Goal: Transaction & Acquisition: Purchase product/service

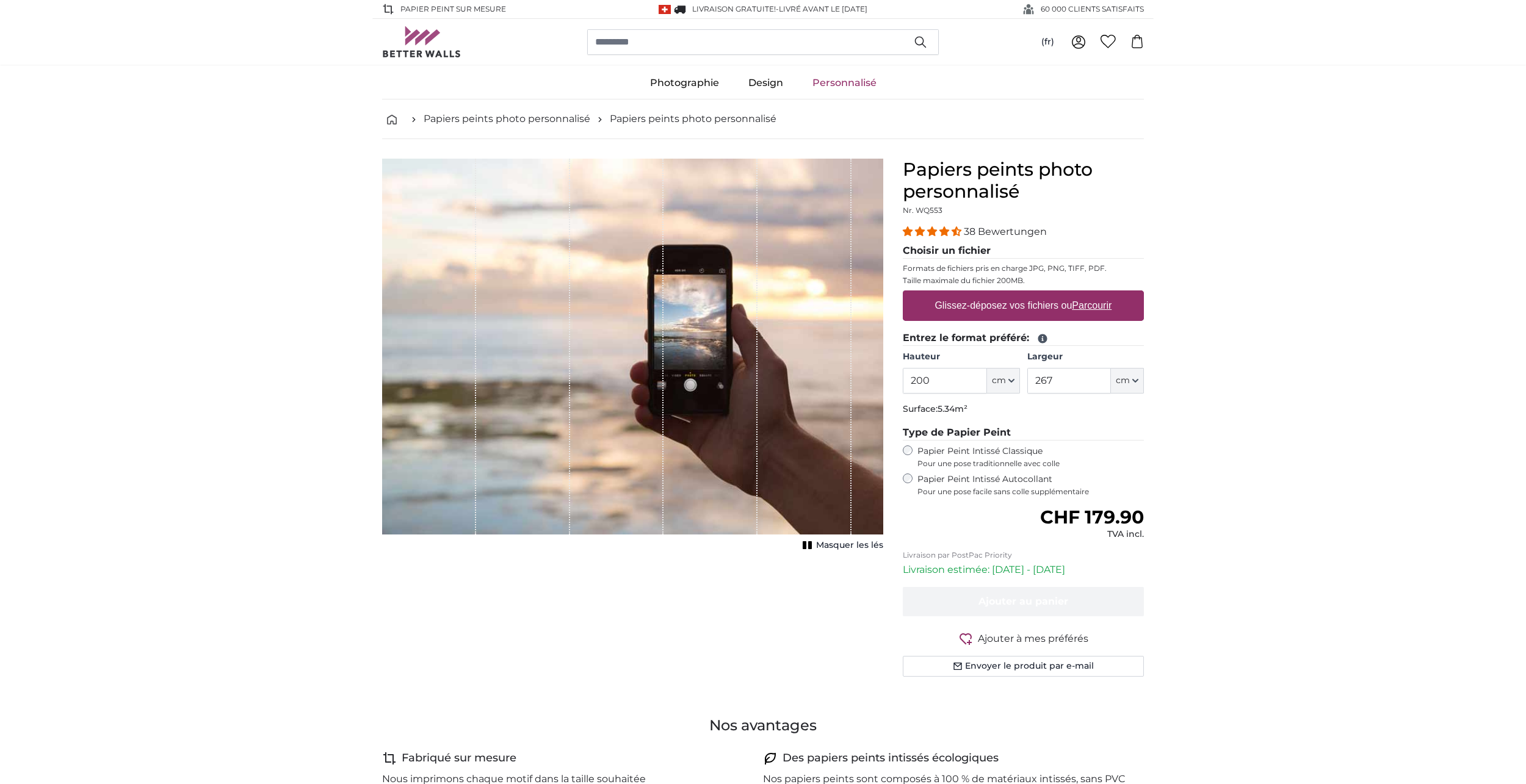
click at [1083, 304] on u "Parcourir" at bounding box center [1092, 306] width 39 height 10
click at [1083, 294] on input "Glissez-déposez vos fichiers ou Parcourir" at bounding box center [1023, 293] width 241 height 4
type input "**********"
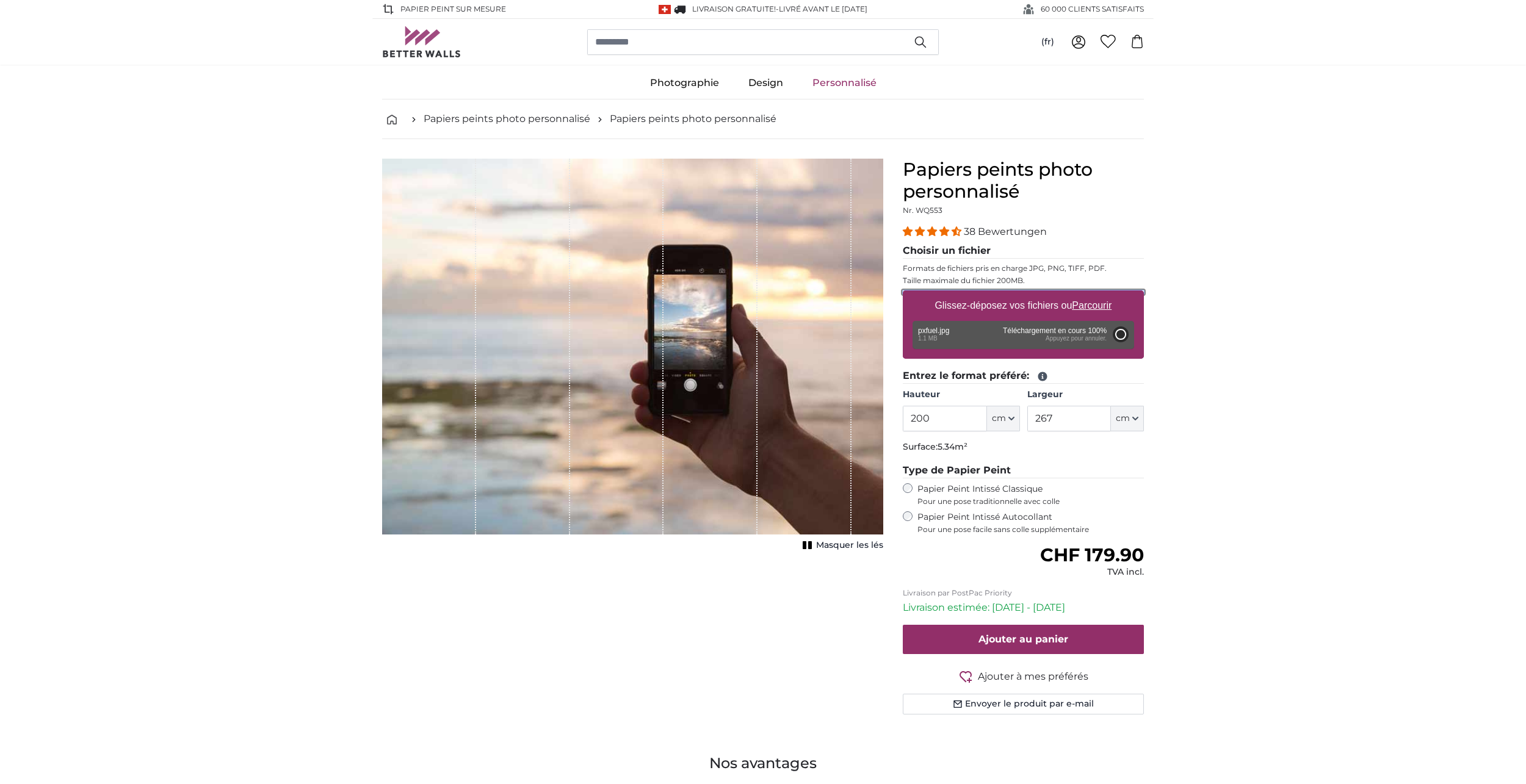
type input "128"
type input "193.3"
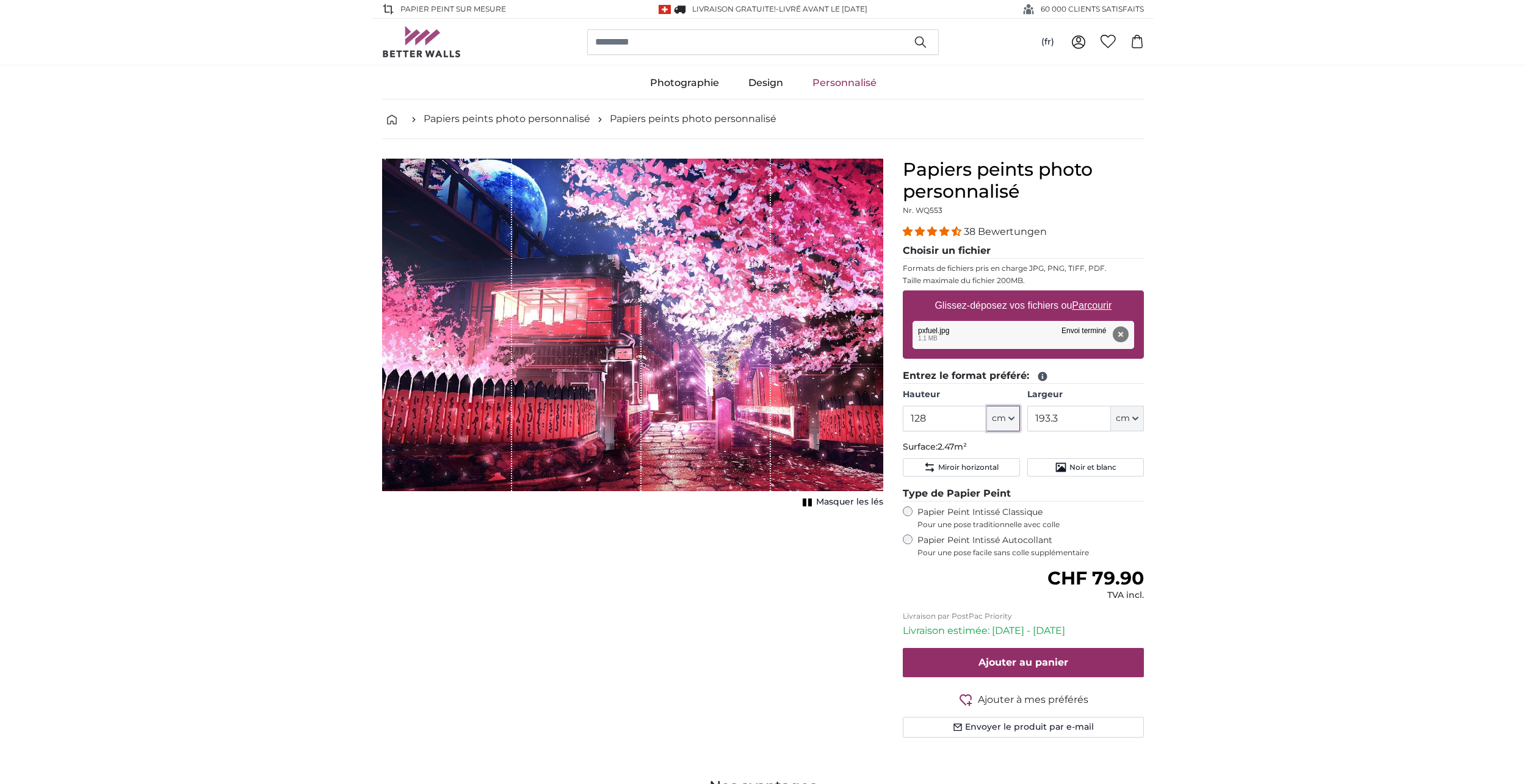
click at [1010, 424] on button "cm" at bounding box center [1003, 419] width 33 height 26
drag, startPoint x: 822, startPoint y: 544, endPoint x: 835, endPoint y: 545, distance: 13.0
click at [822, 545] on div "Annuler Recadrer l'image Masquer les lés" at bounding box center [632, 463] width 521 height 608
drag, startPoint x: 779, startPoint y: 451, endPoint x: 737, endPoint y: 404, distance: 63.0
click at [737, 404] on div "1 of 1" at bounding box center [632, 325] width 501 height 333
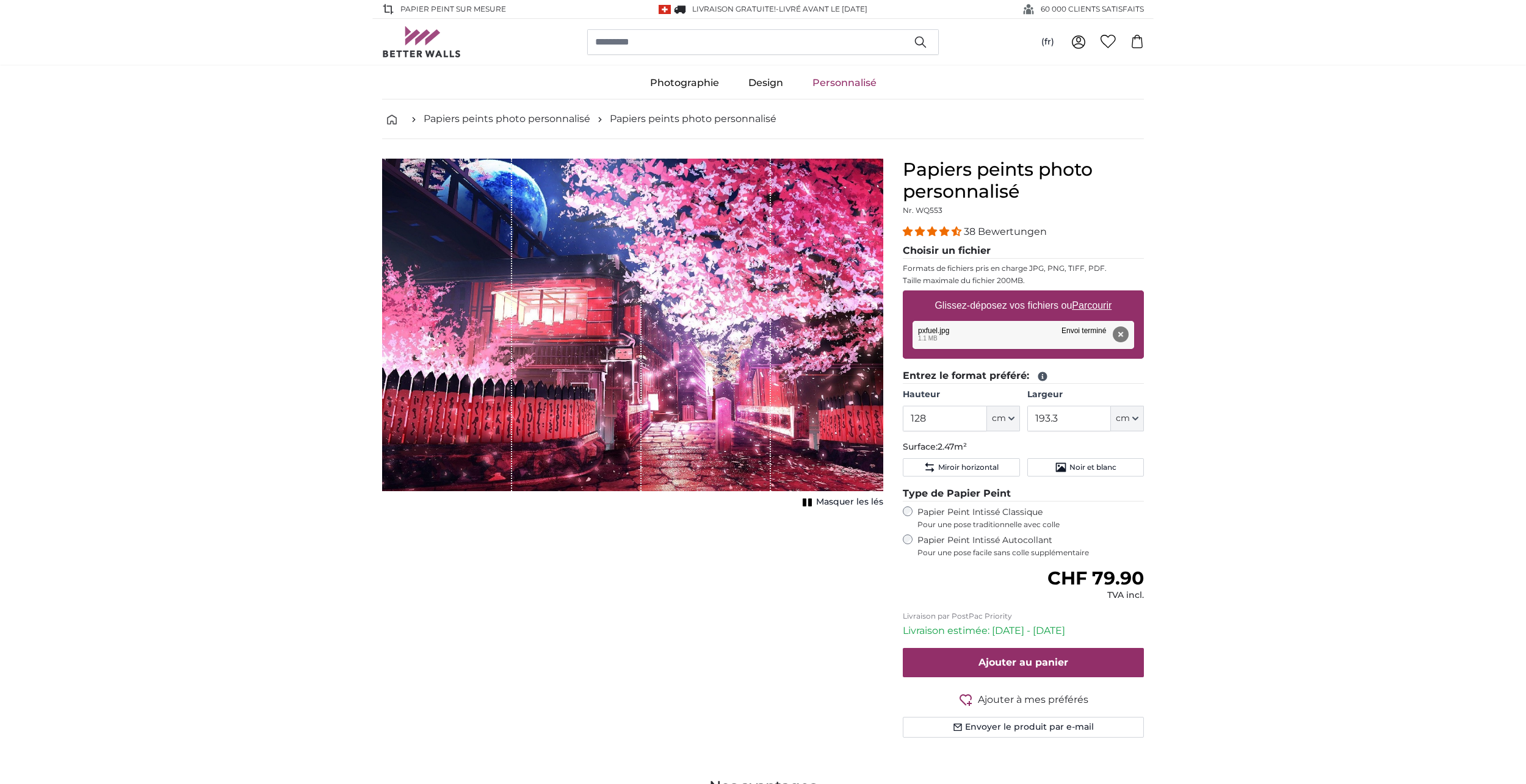
drag, startPoint x: 737, startPoint y: 404, endPoint x: 783, endPoint y: 439, distance: 57.8
click at [783, 439] on div "1 of 1" at bounding box center [632, 325] width 501 height 333
click at [1132, 417] on icon "button" at bounding box center [1135, 418] width 6 height 6
click at [1103, 451] on link "Centimeter (cm)" at bounding box center [1127, 451] width 108 height 22
click at [1002, 419] on span "cm" at bounding box center [999, 419] width 14 height 12
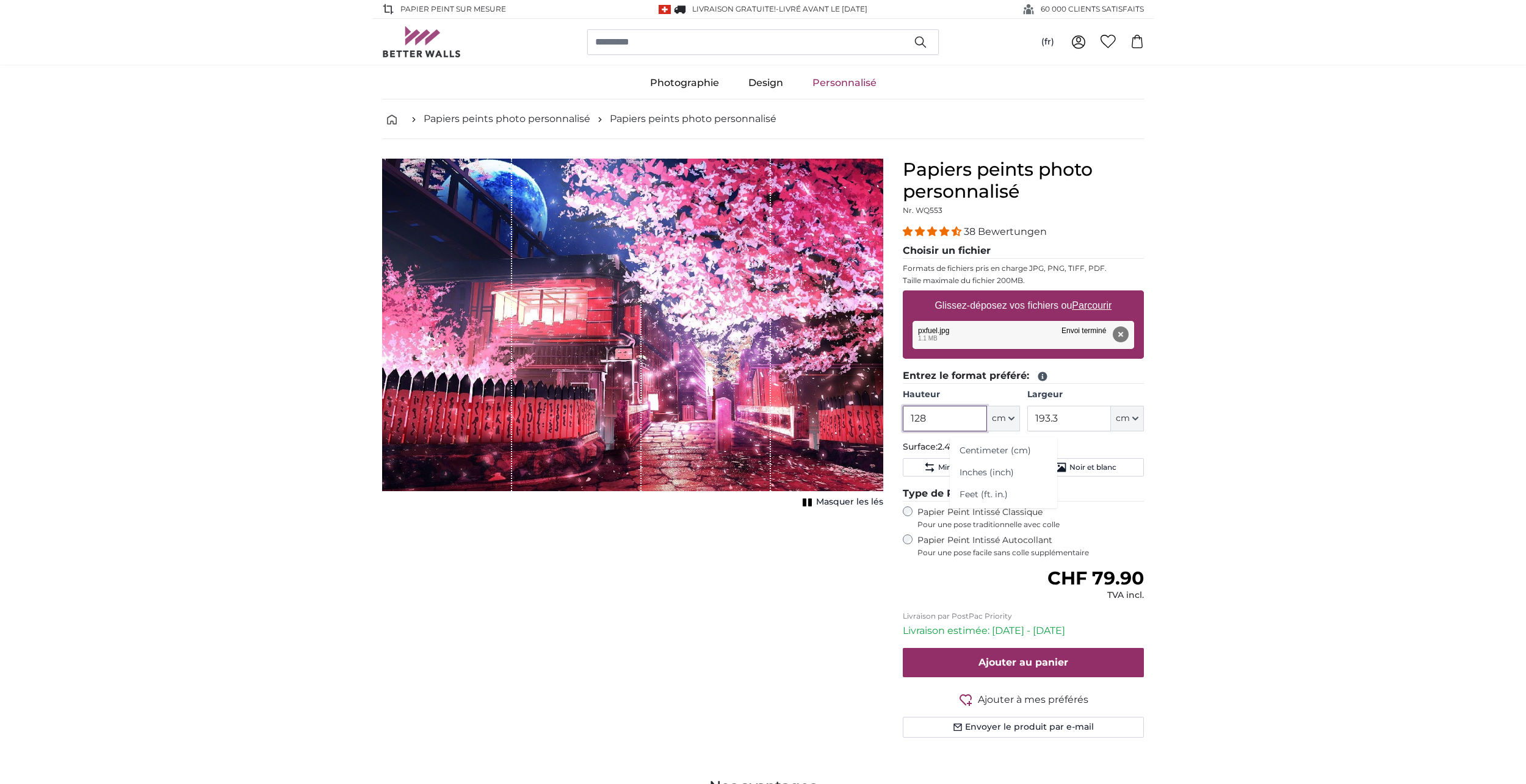
click at [944, 423] on input "128" at bounding box center [944, 419] width 83 height 26
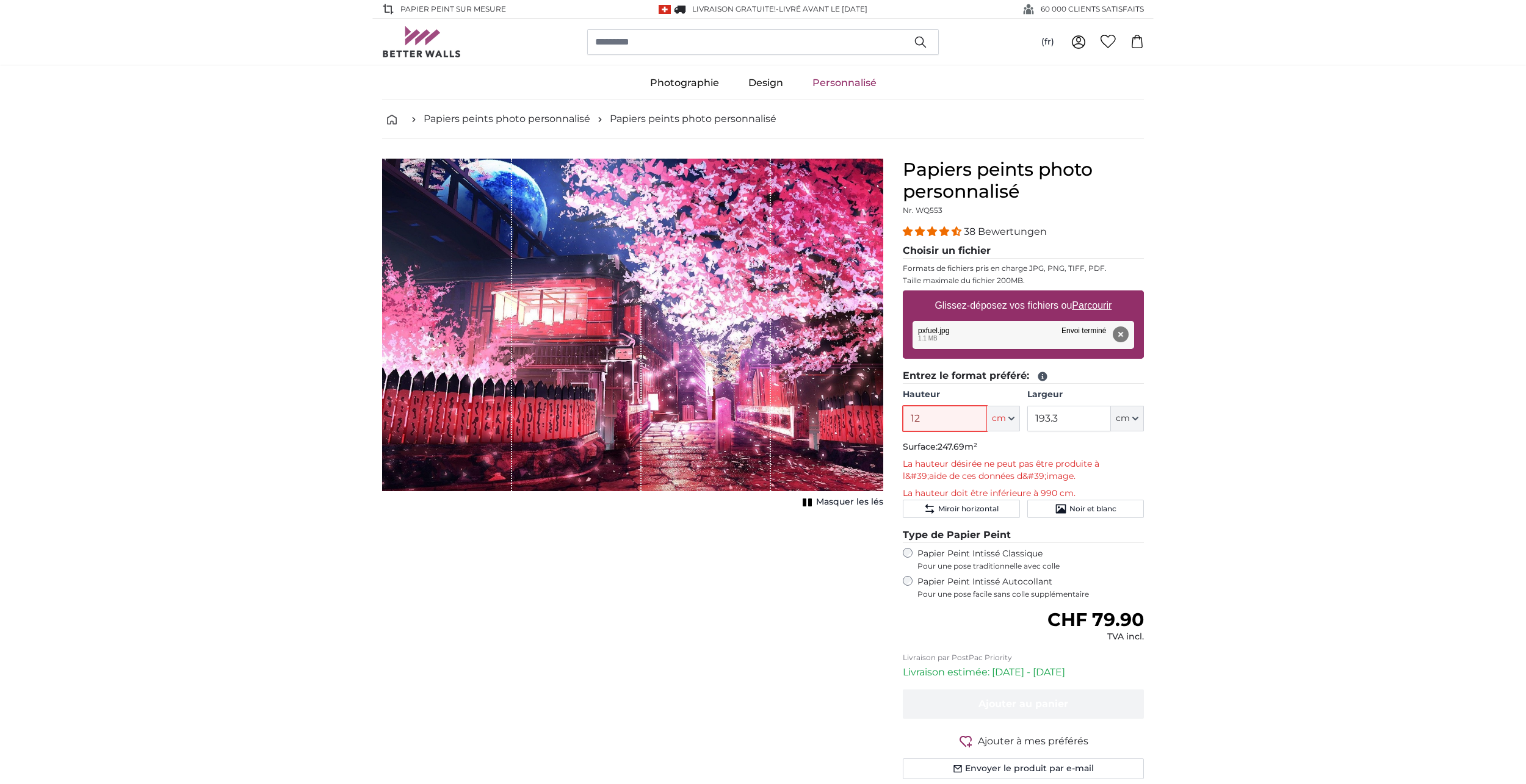
type input "1"
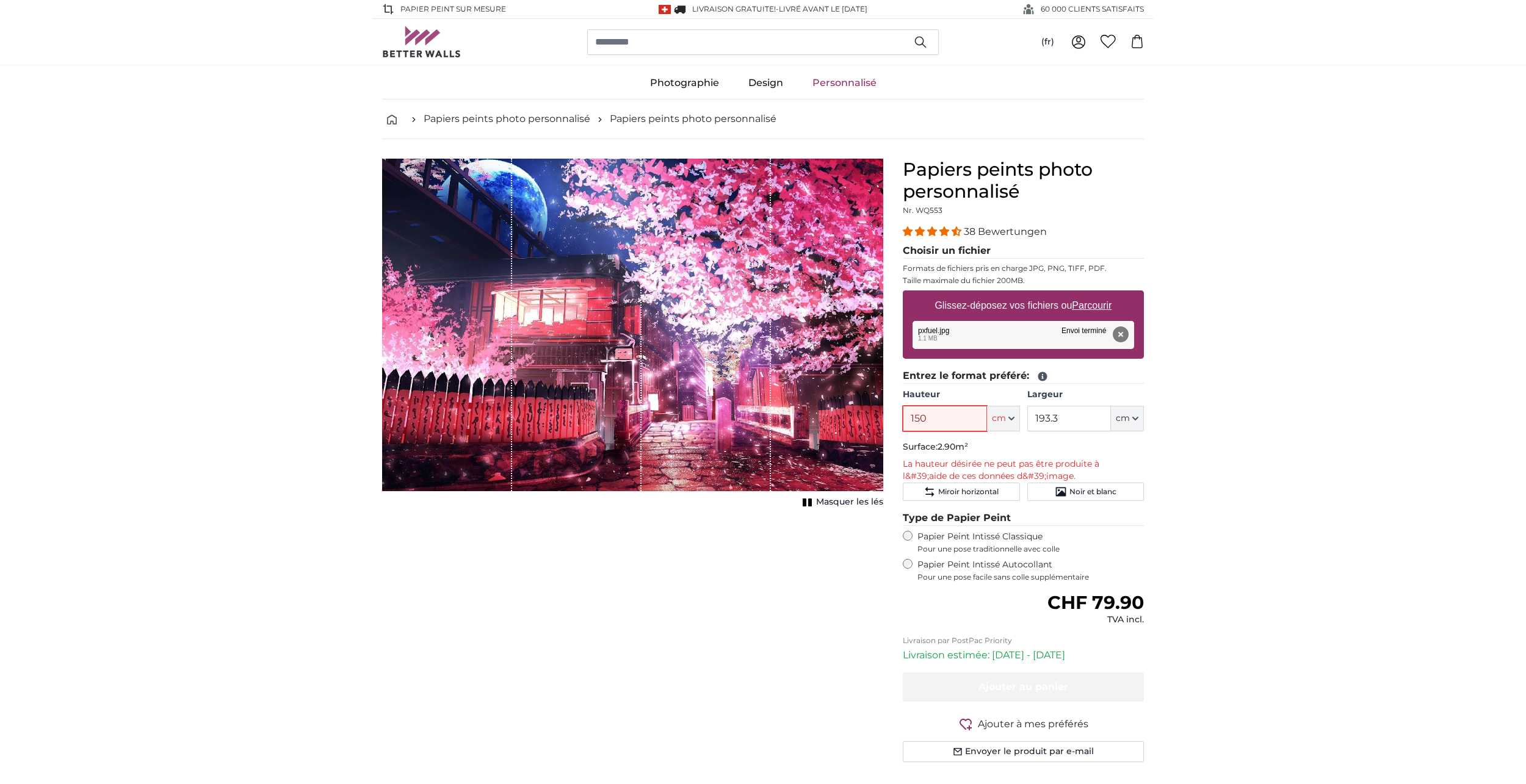
type input "150"
click at [1062, 419] on input "193.3" at bounding box center [1069, 419] width 83 height 26
click at [1071, 419] on input "193.3" at bounding box center [1069, 419] width 83 height 26
